Goal: Task Accomplishment & Management: Complete application form

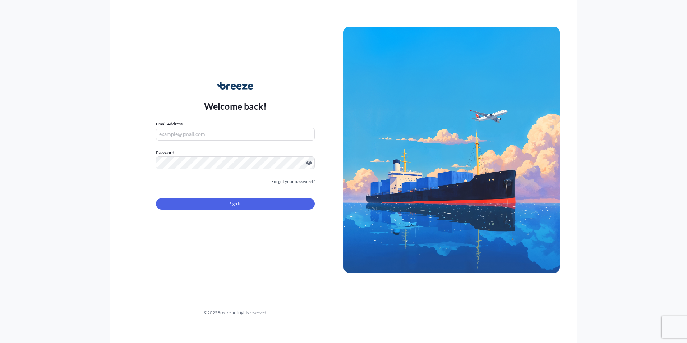
type input "[EMAIL_ADDRESS][DOMAIN_NAME]"
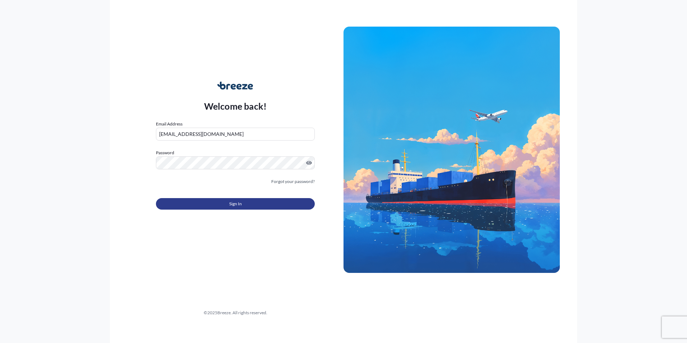
click at [206, 198] on button "Sign In" at bounding box center [235, 204] width 159 height 12
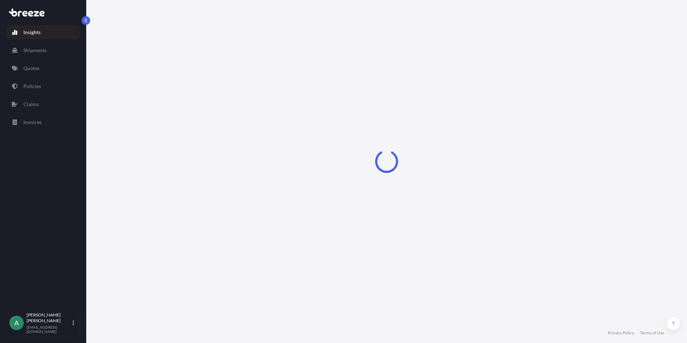
select select "2025"
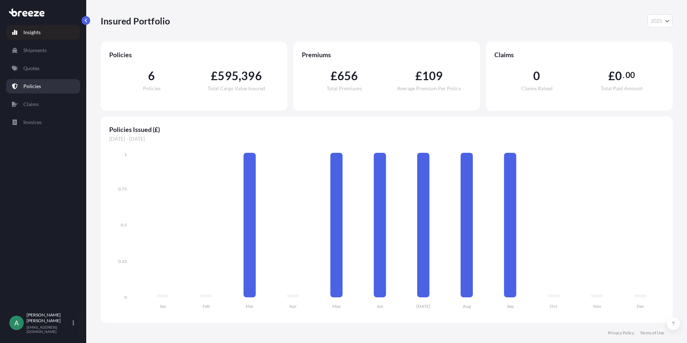
click at [47, 84] on link "Policies" at bounding box center [43, 86] width 74 height 14
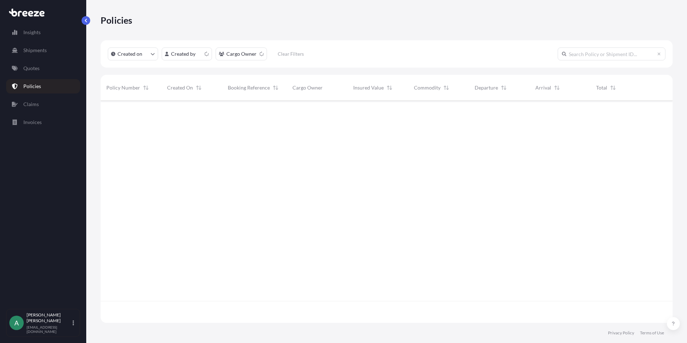
scroll to position [221, 567]
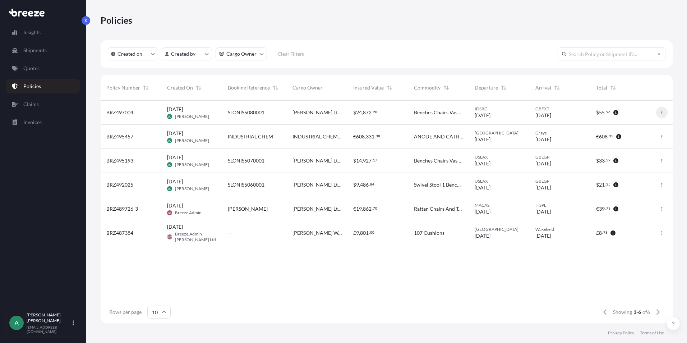
click at [662, 113] on icon "button" at bounding box center [662, 112] width 4 height 4
click at [640, 118] on link "Duplicate quote" at bounding box center [625, 114] width 66 height 12
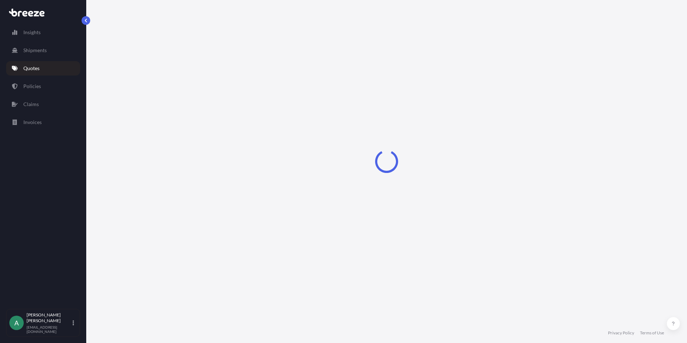
select select "Sea"
select select "Road"
select select "1"
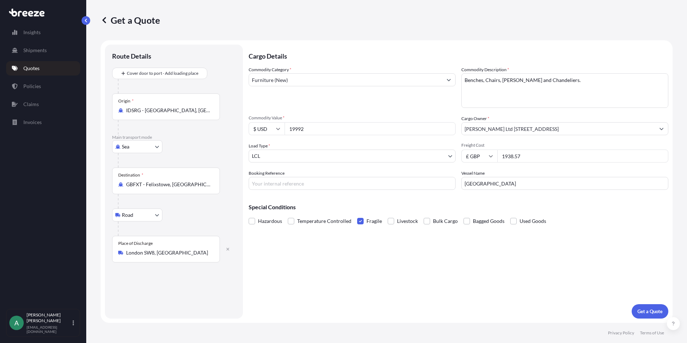
click at [176, 108] on input "IDSRG - [GEOGRAPHIC_DATA], [GEOGRAPHIC_DATA]" at bounding box center [168, 110] width 85 height 7
click at [192, 109] on input "IDSRG - [GEOGRAPHIC_DATA], [GEOGRAPHIC_DATA]" at bounding box center [168, 110] width 85 height 7
drag, startPoint x: 198, startPoint y: 108, endPoint x: 86, endPoint y: 105, distance: 111.9
click at [86, 105] on div "Get a Quote Route Details Cover door to port - Add loading place Place of loadi…" at bounding box center [386, 161] width 601 height 323
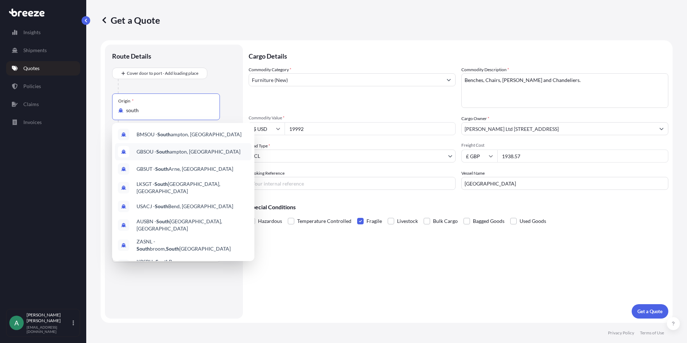
click at [225, 152] on span "GBSOU - [GEOGRAPHIC_DATA], [GEOGRAPHIC_DATA]" at bounding box center [189, 151] width 104 height 7
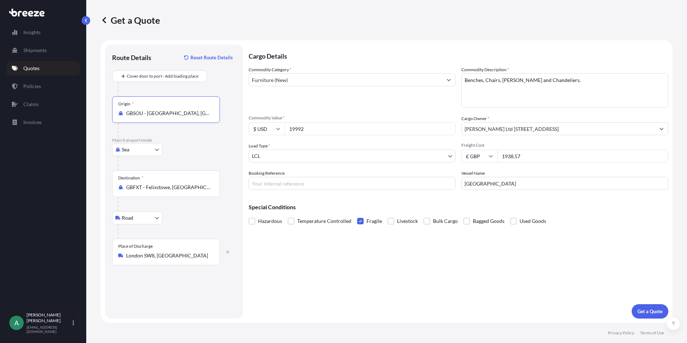
type input "GBSOU - [GEOGRAPHIC_DATA], [GEOGRAPHIC_DATA]"
click at [159, 185] on input "GBFXT - Felixstowe, [GEOGRAPHIC_DATA]" at bounding box center [168, 187] width 85 height 7
drag, startPoint x: 215, startPoint y: 188, endPoint x: 101, endPoint y: 196, distance: 114.3
click at [101, 196] on form "Route Details Reset Route Details Cover door to port - Add loading place Place …" at bounding box center [387, 181] width 572 height 283
click at [212, 189] on div "GBFXT - Felixstowe, [GEOGRAPHIC_DATA]" at bounding box center [166, 187] width 96 height 7
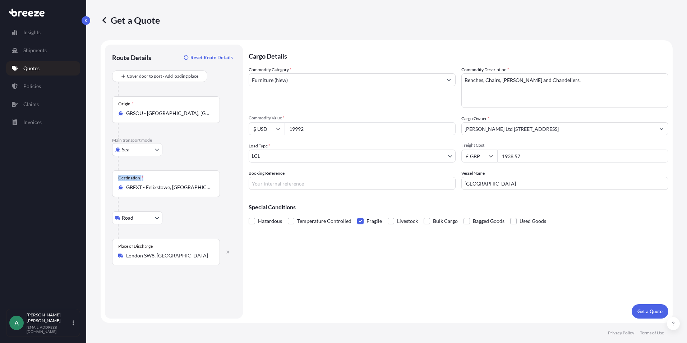
click at [211, 189] on input "GBFXT - Felixstowe, [GEOGRAPHIC_DATA]" at bounding box center [168, 187] width 85 height 7
drag, startPoint x: 212, startPoint y: 189, endPoint x: 197, endPoint y: 190, distance: 15.1
click at [197, 190] on div "GBFXT - Felixstowe, [GEOGRAPHIC_DATA]" at bounding box center [166, 187] width 96 height 7
click at [197, 190] on input "GBFXT - Felixstowe, [GEOGRAPHIC_DATA]" at bounding box center [168, 187] width 85 height 7
click at [207, 187] on input "GBFXT - Felixstowe, [GEOGRAPHIC_DATA]" at bounding box center [168, 187] width 85 height 7
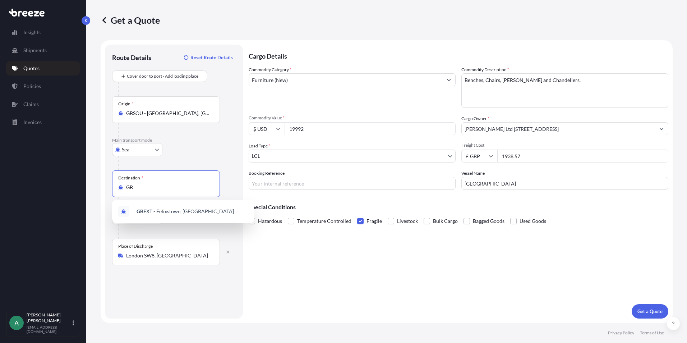
type input "G"
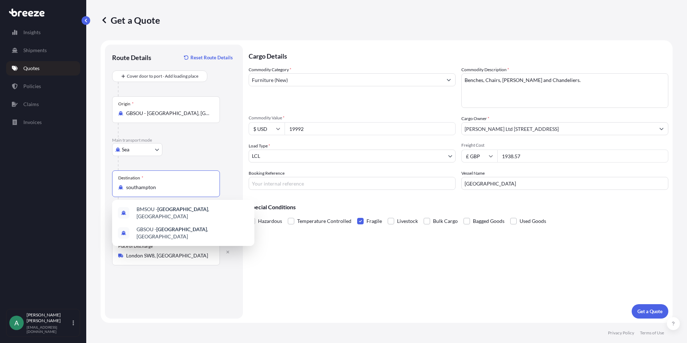
drag, startPoint x: 207, startPoint y: 187, endPoint x: 188, endPoint y: 187, distance: 19.4
click at [188, 187] on input "southampton" at bounding box center [168, 187] width 85 height 7
type input "s"
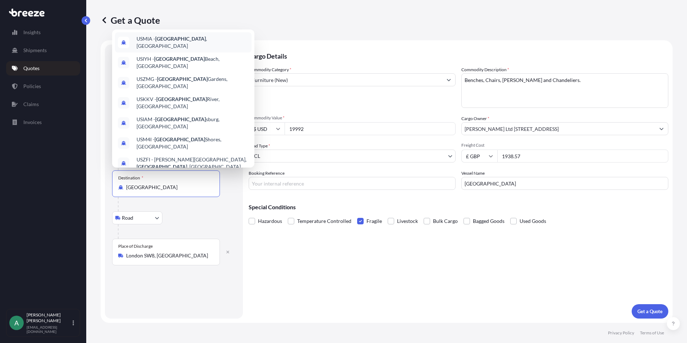
click at [200, 42] on span "USMIA - [GEOGRAPHIC_DATA] , [GEOGRAPHIC_DATA]" at bounding box center [193, 42] width 112 height 14
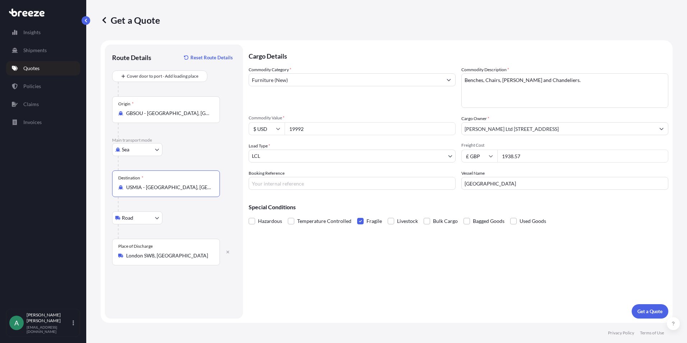
type input "USMIA - [GEOGRAPHIC_DATA], [GEOGRAPHIC_DATA]"
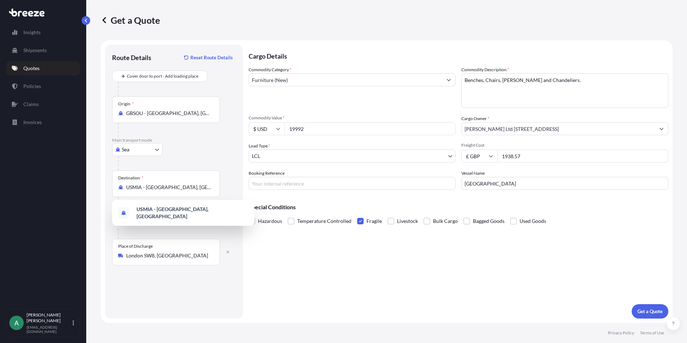
drag, startPoint x: 317, startPoint y: 128, endPoint x: 254, endPoint y: 135, distance: 63.7
click at [254, 135] on div "$ USD 19992" at bounding box center [352, 128] width 207 height 13
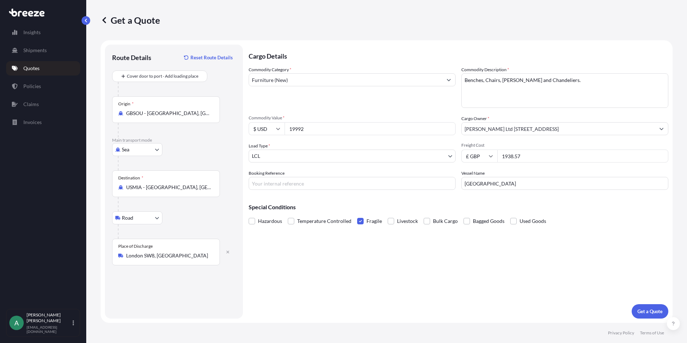
click at [271, 128] on input "$ USD" at bounding box center [267, 128] width 36 height 13
click at [274, 159] on div "£ GBP" at bounding box center [267, 164] width 30 height 14
type input "£ GBP"
drag, startPoint x: 322, startPoint y: 130, endPoint x: 175, endPoint y: 139, distance: 147.4
click at [175, 139] on form "Route Details Reset Route Details Cover door to port - Add loading place Place …" at bounding box center [387, 181] width 572 height 283
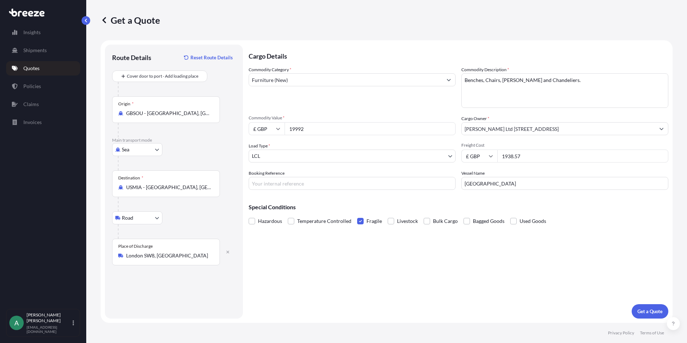
click at [334, 128] on input "19992" at bounding box center [370, 128] width 171 height 13
type input "1"
type input "7600"
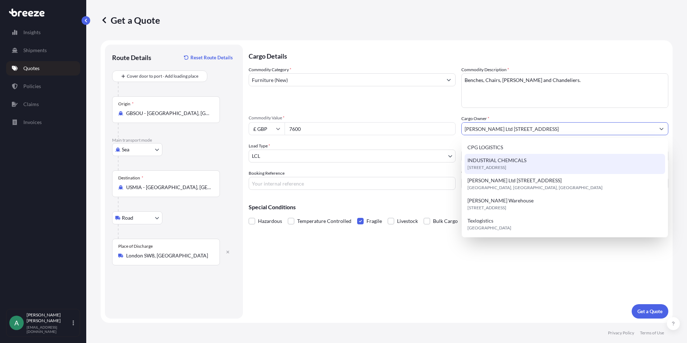
click at [352, 148] on div "Load Type * LCL" at bounding box center [352, 152] width 207 height 20
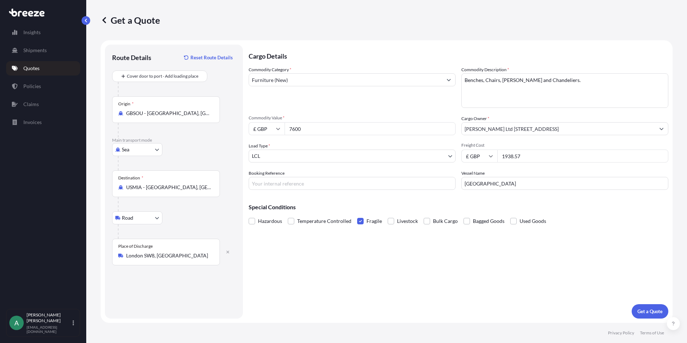
drag, startPoint x: 503, startPoint y: 182, endPoint x: 337, endPoint y: 175, distance: 166.6
click at [337, 175] on div "Commodity Category * Furniture (New) Commodity Description * Benches, Chairs, V…" at bounding box center [459, 128] width 420 height 124
click at [273, 186] on input "Booking Reference" at bounding box center [352, 183] width 207 height 13
drag, startPoint x: 170, startPoint y: 179, endPoint x: 206, endPoint y: 183, distance: 35.8
click at [163, 179] on form "Route Details Reset Route Details Cover door to port - Add loading place Place …" at bounding box center [387, 181] width 572 height 283
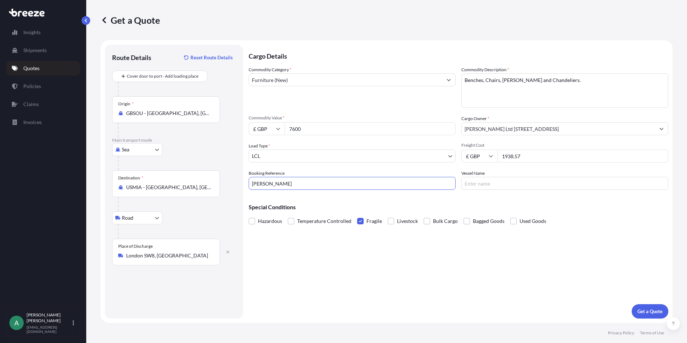
paste input "S5100001"
type input "SLONES5100001"
click at [494, 184] on input "Vessel Name" at bounding box center [565, 183] width 207 height 13
click at [532, 184] on input "Vessel Name" at bounding box center [565, 183] width 207 height 13
paste input "NYK ROMULUS 076W"
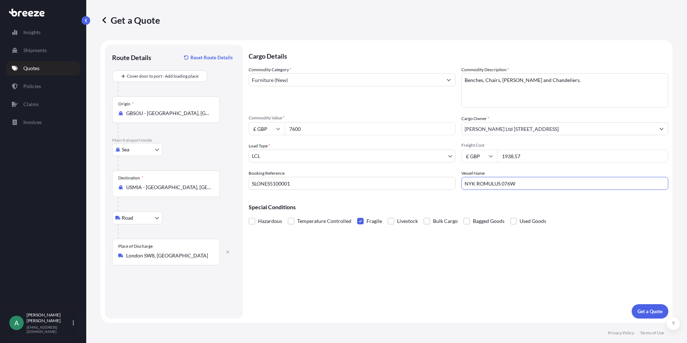
type input "NYK ROMULUS 076W"
click at [397, 268] on div "Cargo Details Commodity Category * Furniture (New) Commodity Description * Benc…" at bounding box center [459, 182] width 420 height 274
drag, startPoint x: 303, startPoint y: 131, endPoint x: 252, endPoint y: 134, distance: 51.5
click at [252, 135] on div "Commodity Category * Furniture (New) Commodity Description * Benches, Chairs, V…" at bounding box center [459, 128] width 420 height 124
type input "8335"
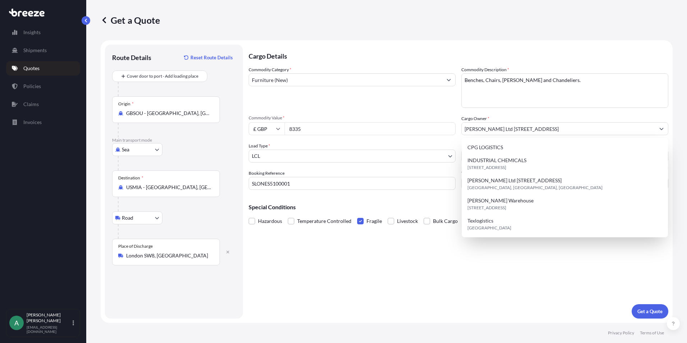
click at [395, 169] on div "Commodity Category * Furniture (New) Commodity Description * Benches, Chairs, V…" at bounding box center [459, 128] width 420 height 124
